Goal: Check status: Check status

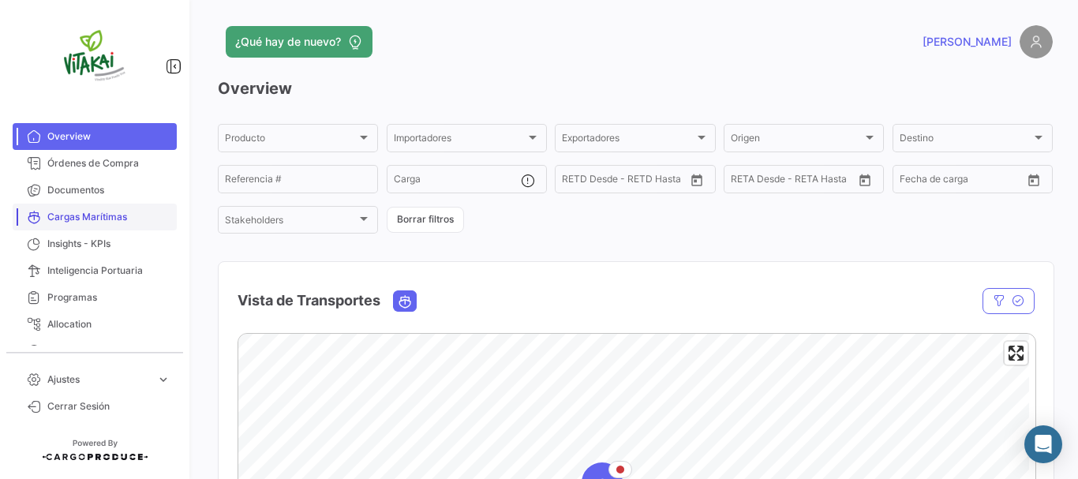
click at [79, 219] on span "Cargas Marítimas" at bounding box center [108, 217] width 123 height 14
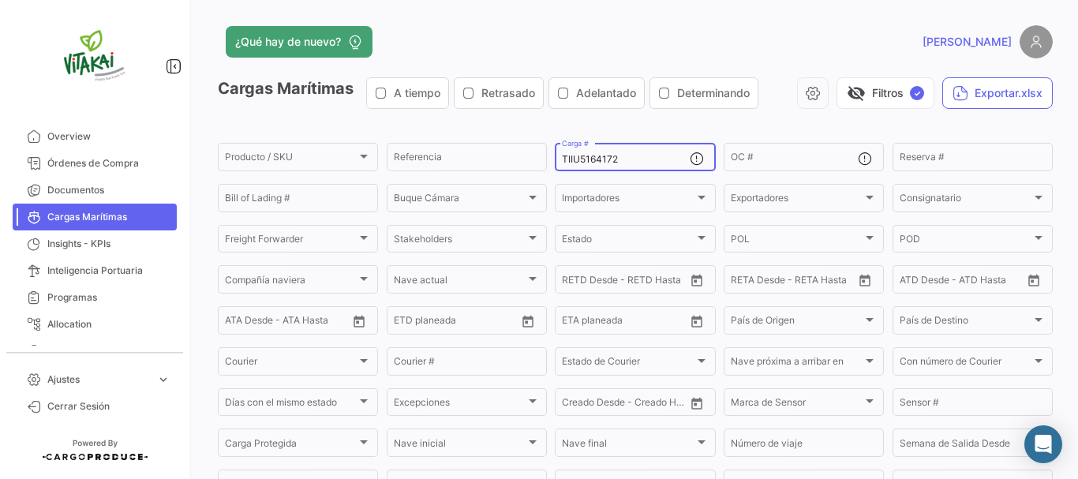
drag, startPoint x: 634, startPoint y: 163, endPoint x: 534, endPoint y: 171, distance: 99.7
click at [0, 0] on div "Producto / SKU Producto / SKU Referencia TIIU5164172 Carga # OC # Reserva # Bil…" at bounding box center [0, 0] width 0 height 0
paste input "ECMU7074790"
type input "ECMU7074790"
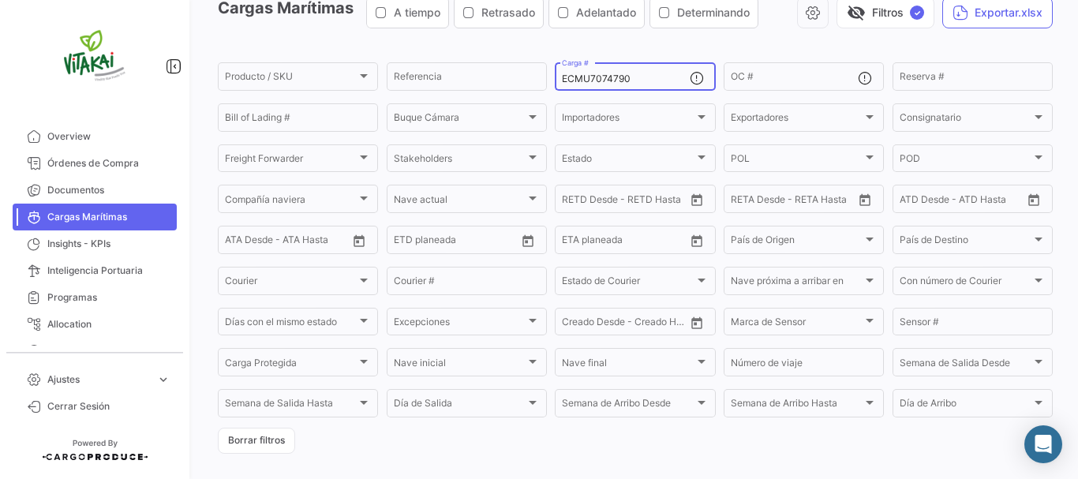
scroll to position [234, 0]
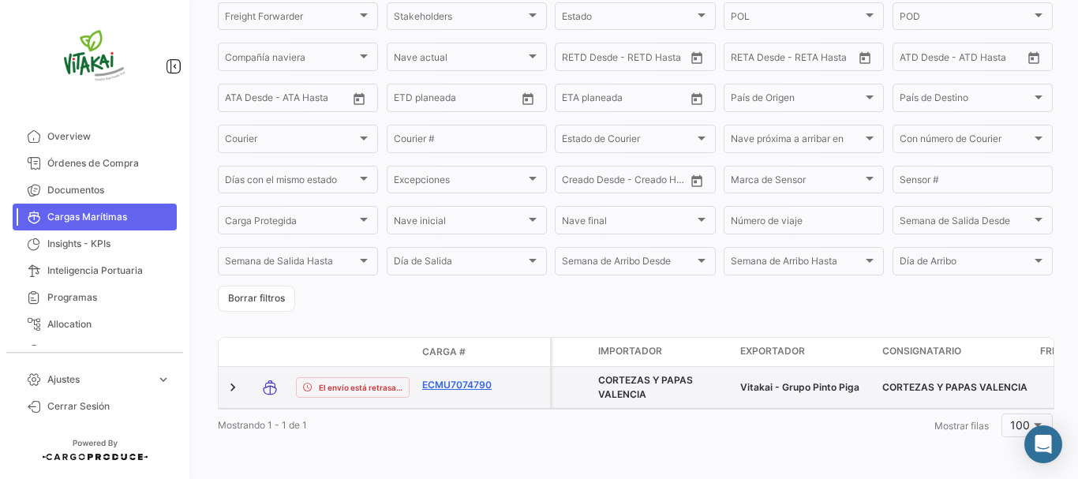
click at [473, 378] on link "ECMU7074790" at bounding box center [463, 385] width 82 height 14
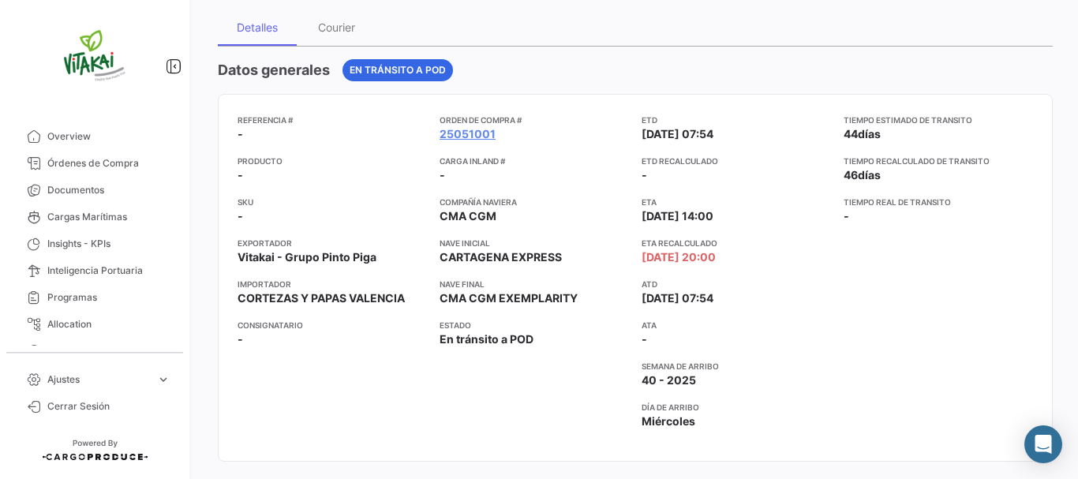
scroll to position [158, 0]
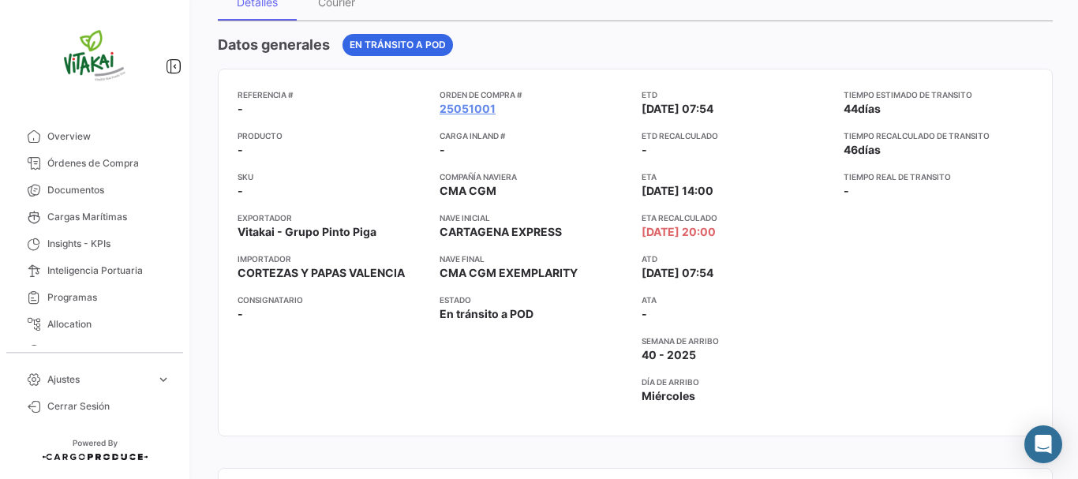
drag, startPoint x: 560, startPoint y: 232, endPoint x: 432, endPoint y: 233, distance: 127.8
click at [432, 233] on div "Referencia # - Producto - SKU - Exportador Vitakai - Grupo [PERSON_NAME] Piga I…" at bounding box center [634, 252] width 795 height 328
copy span "CARTAGENA EXPRESS"
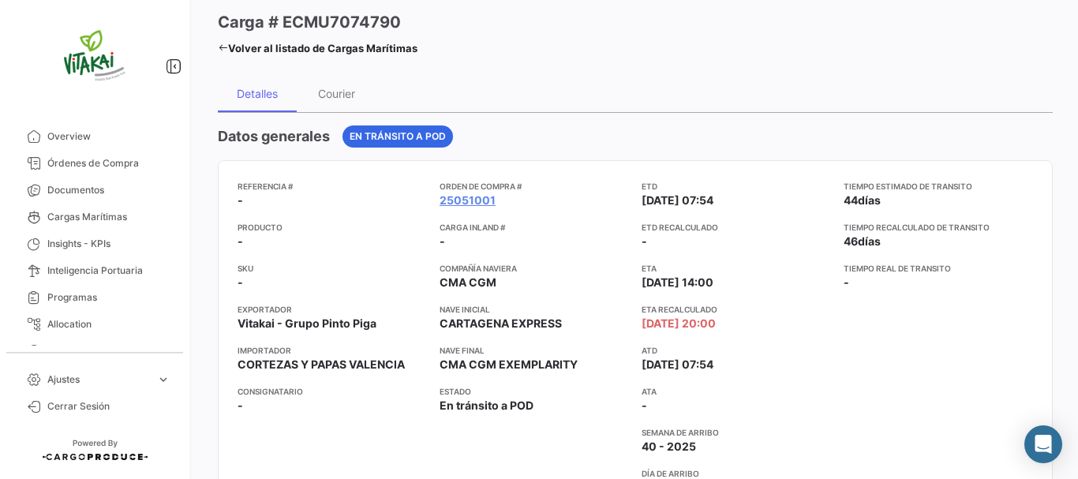
scroll to position [0, 0]
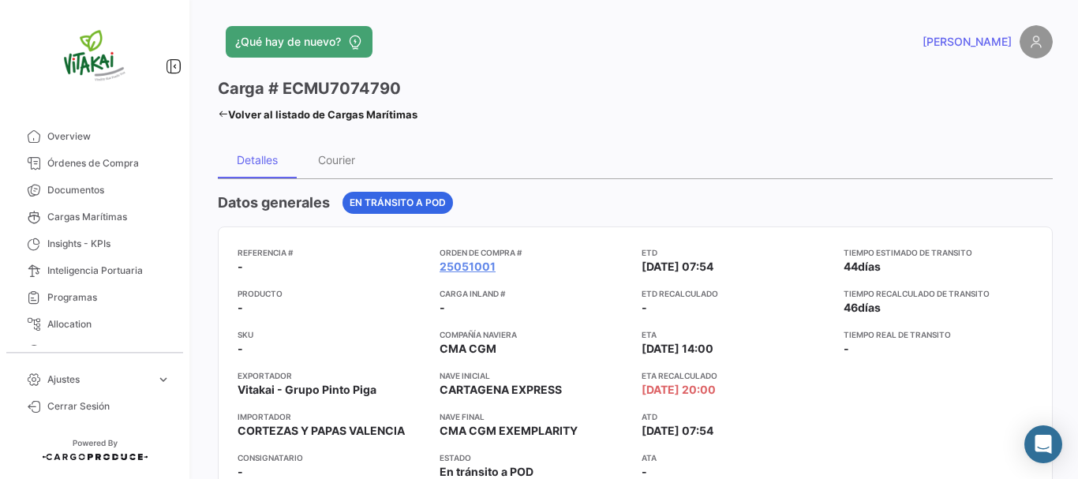
click at [268, 114] on link "Volver al listado de Cargas Marítimas" at bounding box center [318, 114] width 200 height 22
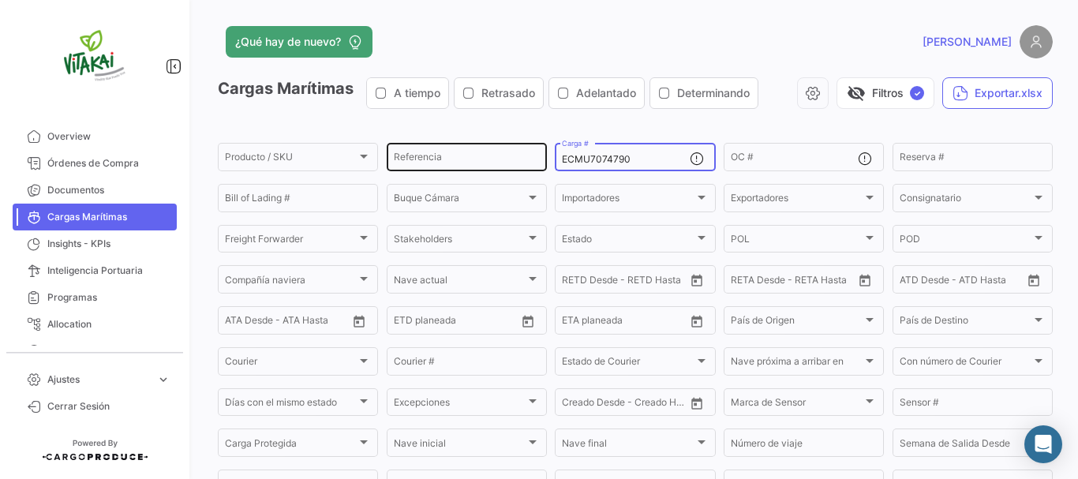
drag, startPoint x: 641, startPoint y: 163, endPoint x: 512, endPoint y: 166, distance: 128.6
click at [0, 0] on div "Producto / SKU Producto / SKU Referencia ECMU7074790 Carga # OC # Reserva # Bil…" at bounding box center [0, 0] width 0 height 0
paste input "MSNU6842325"
type input "MSNU6842325"
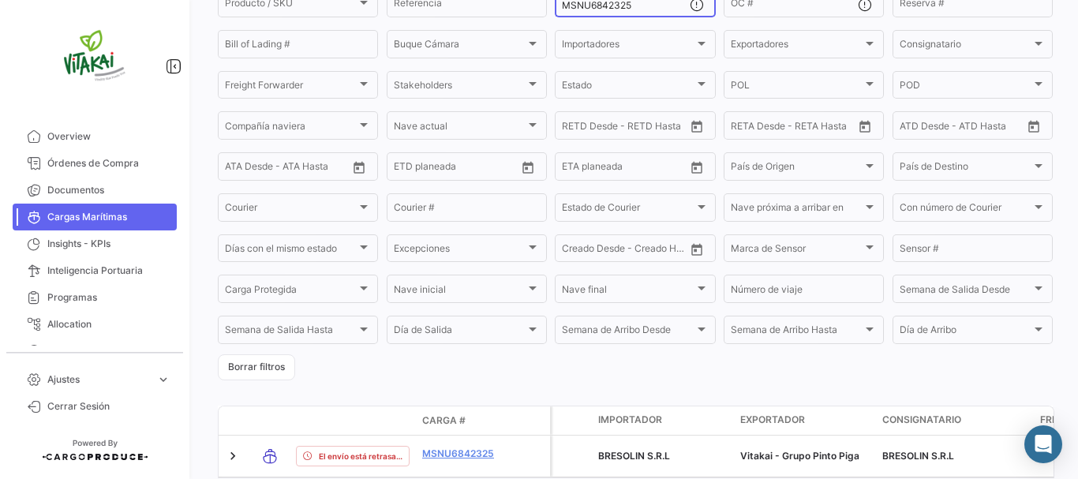
scroll to position [234, 0]
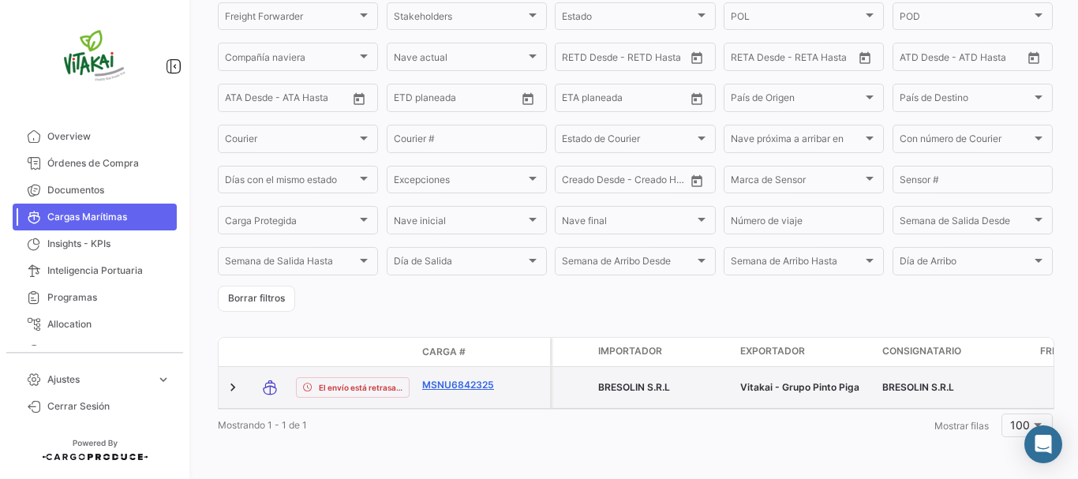
click at [458, 378] on link "MSNU6842325" at bounding box center [463, 385] width 82 height 14
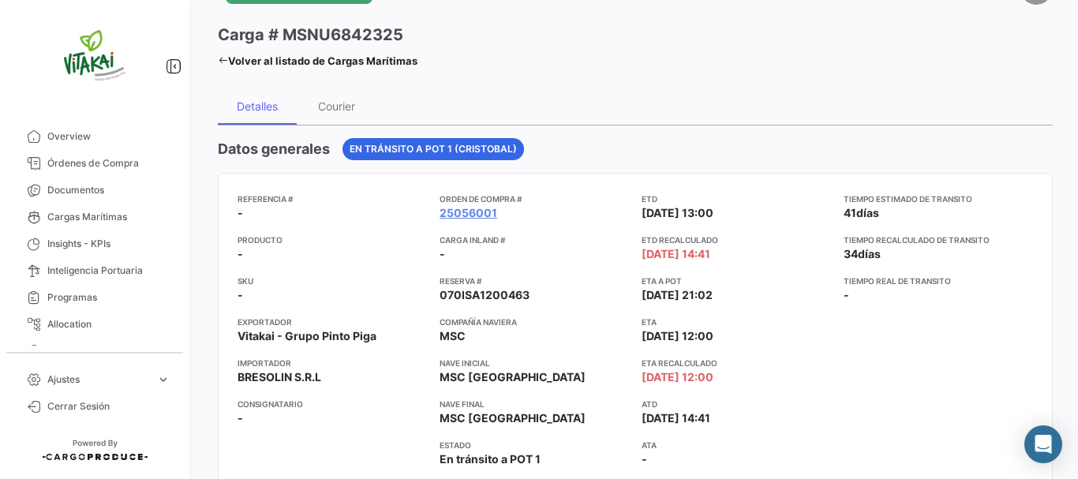
scroll to position [79, 0]
